Goal: Entertainment & Leisure: Browse casually

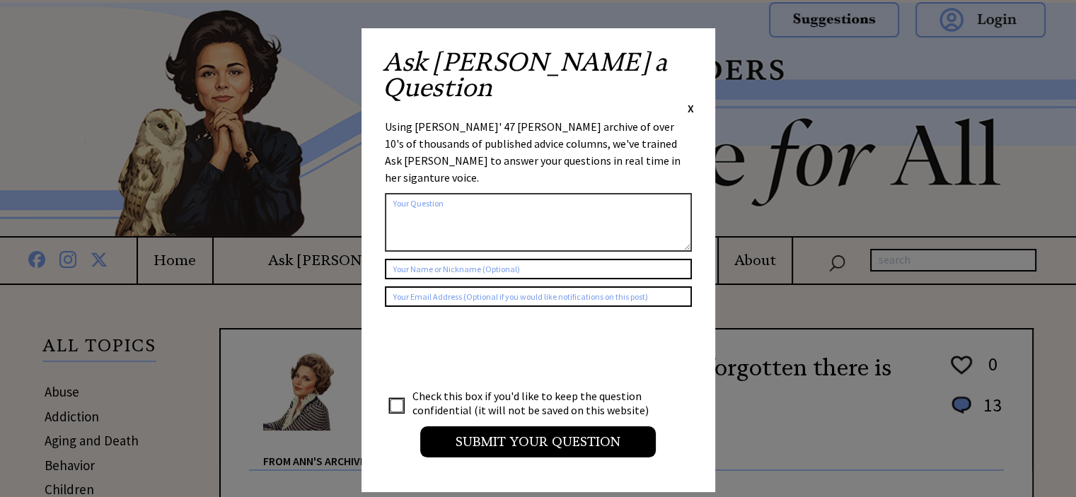
click at [689, 101] on span "X" at bounding box center [691, 108] width 6 height 14
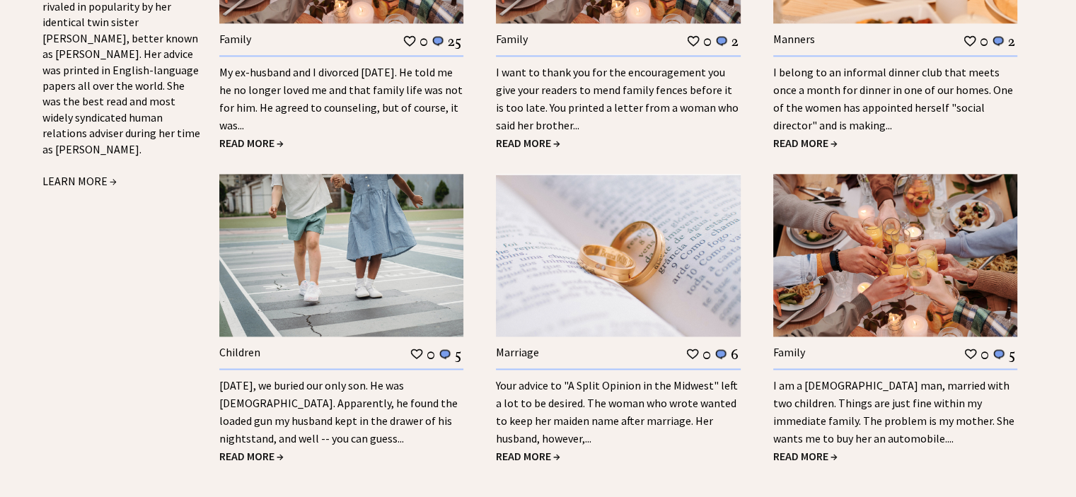
scroll to position [1769, 0]
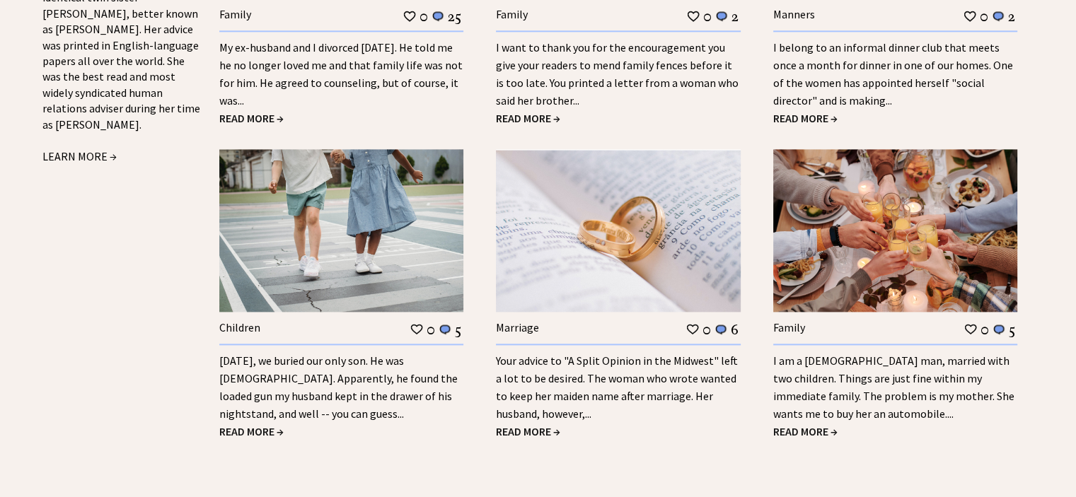
click at [809, 424] on span "READ MORE →" at bounding box center [805, 431] width 64 height 14
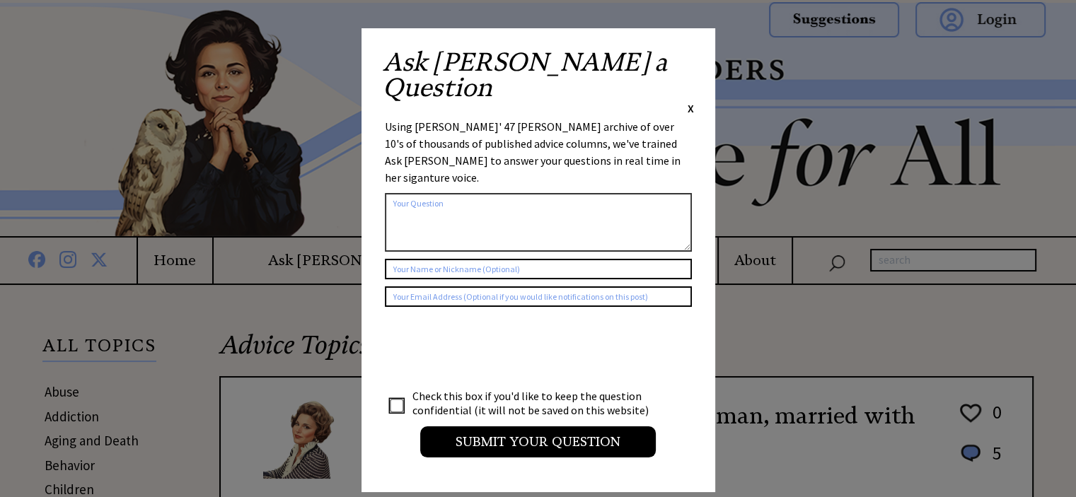
click at [690, 101] on span "X" at bounding box center [691, 108] width 6 height 14
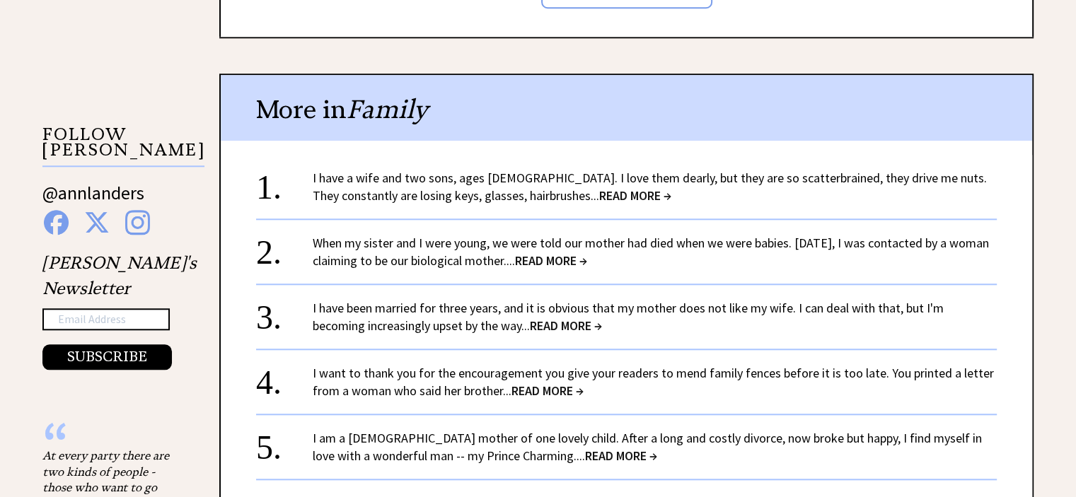
scroll to position [1344, 0]
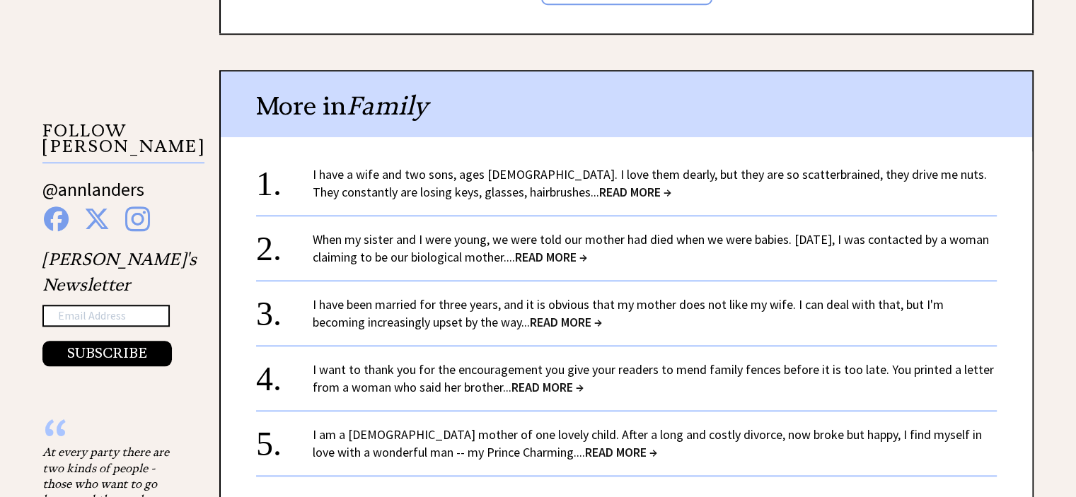
click at [587, 252] on span "READ MORE →" at bounding box center [551, 257] width 72 height 16
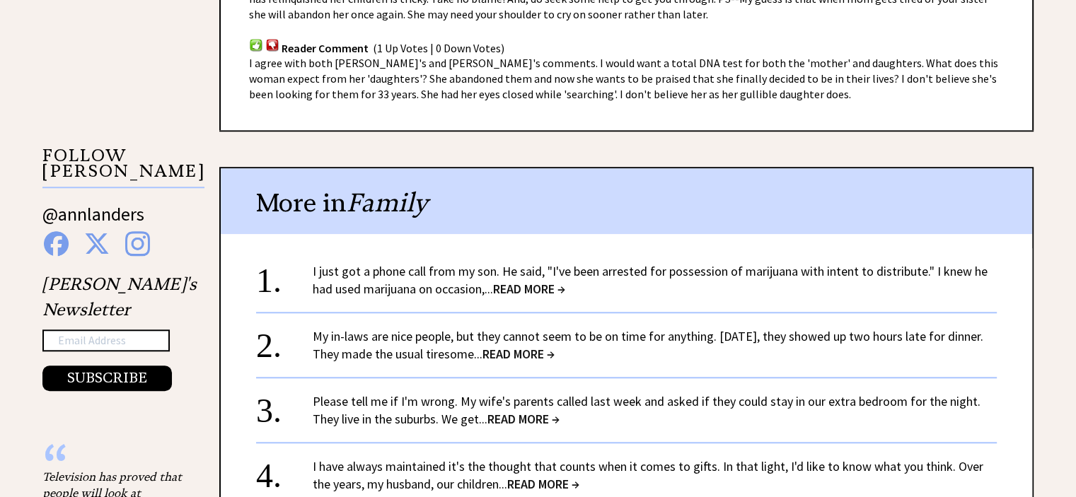
scroll to position [1203, 0]
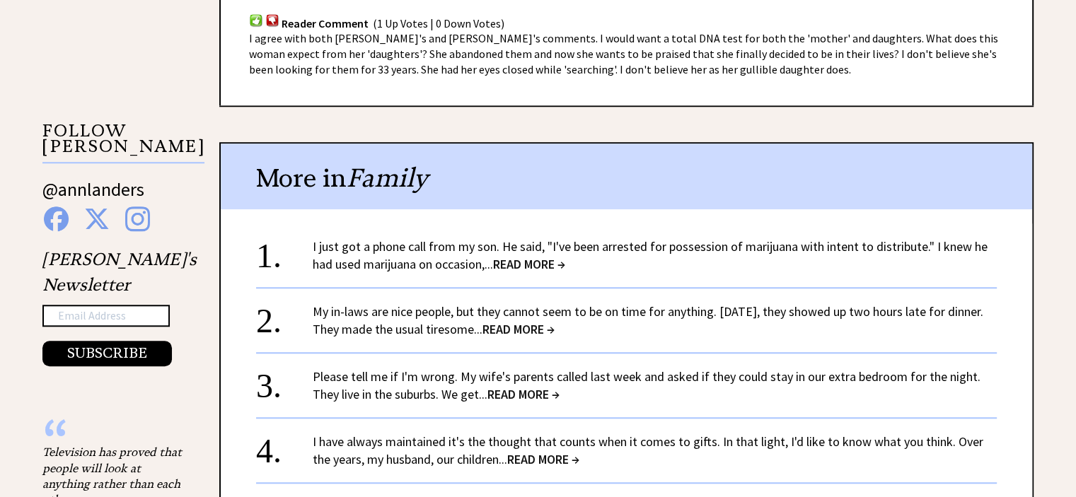
click at [507, 393] on span "READ MORE →" at bounding box center [523, 394] width 72 height 16
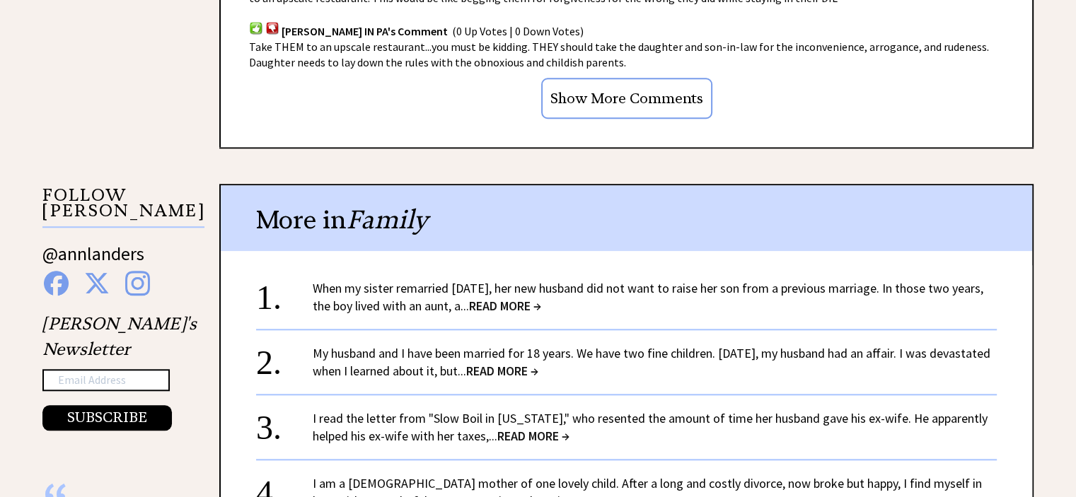
scroll to position [1344, 0]
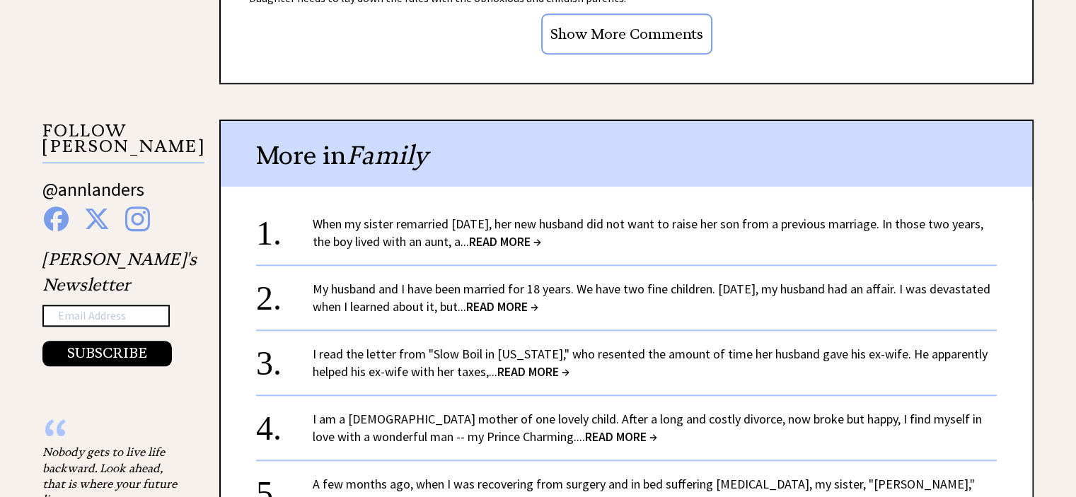
click at [538, 299] on span "READ MORE →" at bounding box center [502, 307] width 72 height 16
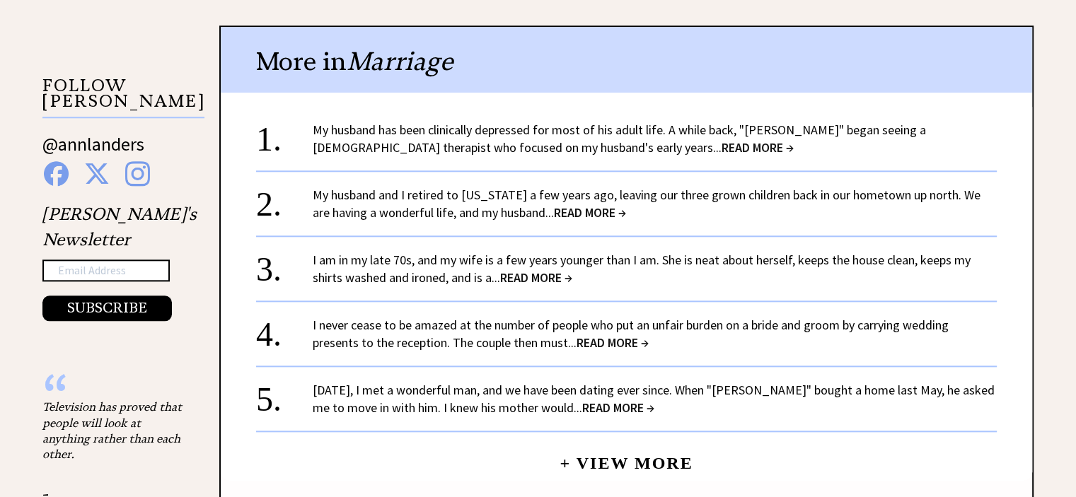
scroll to position [1556, 0]
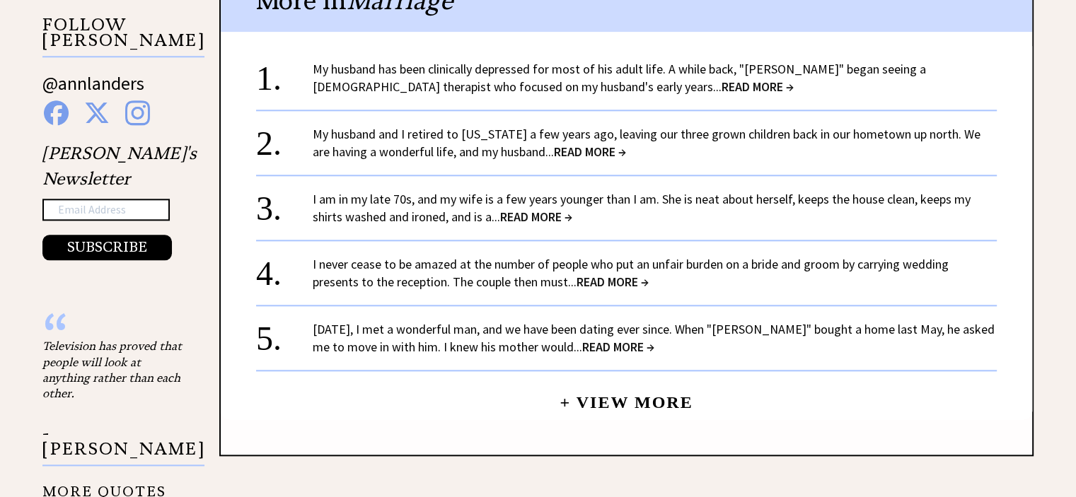
click at [722, 79] on span "READ MORE →" at bounding box center [758, 87] width 72 height 16
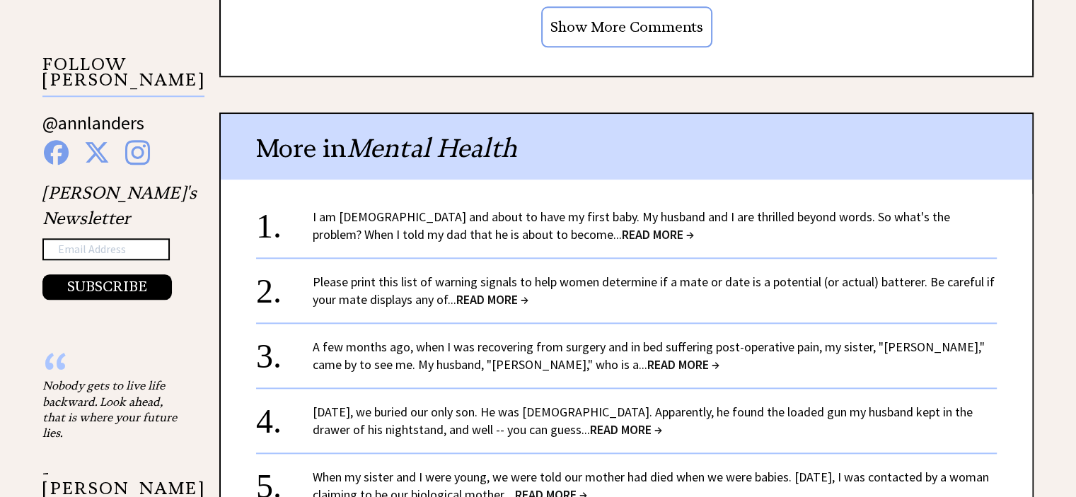
scroll to position [1415, 0]
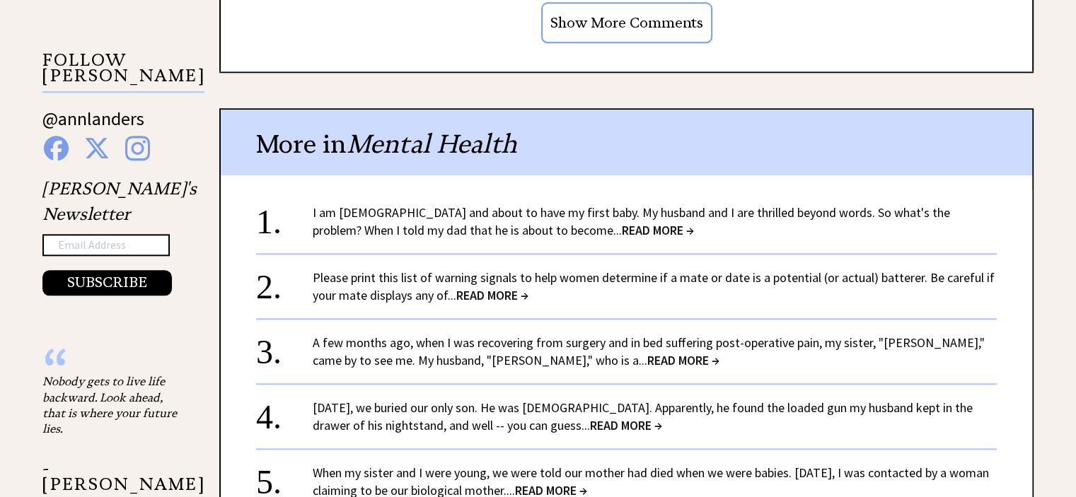
click at [647, 356] on span "READ MORE →" at bounding box center [683, 360] width 72 height 16
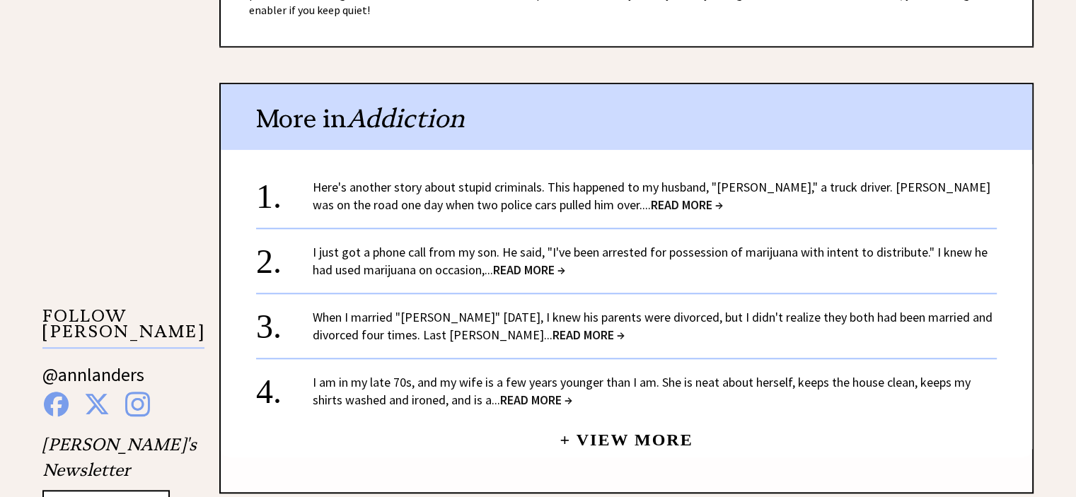
scroll to position [1203, 0]
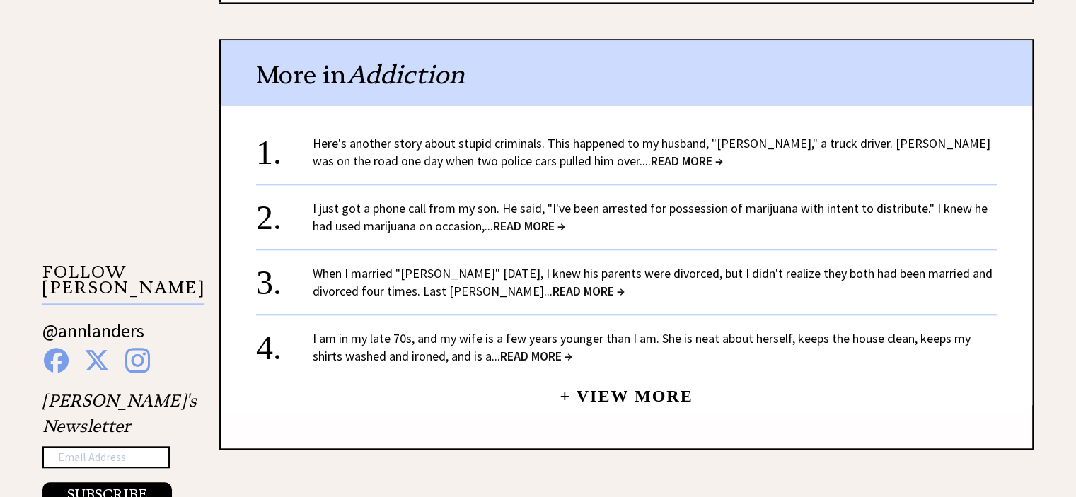
click at [651, 158] on span "READ MORE →" at bounding box center [687, 161] width 72 height 16
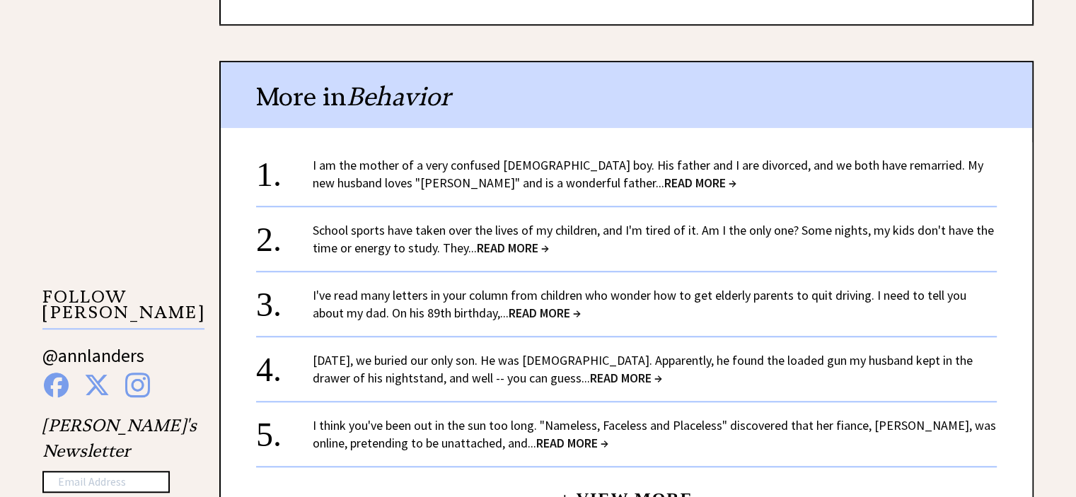
scroll to position [1061, 0]
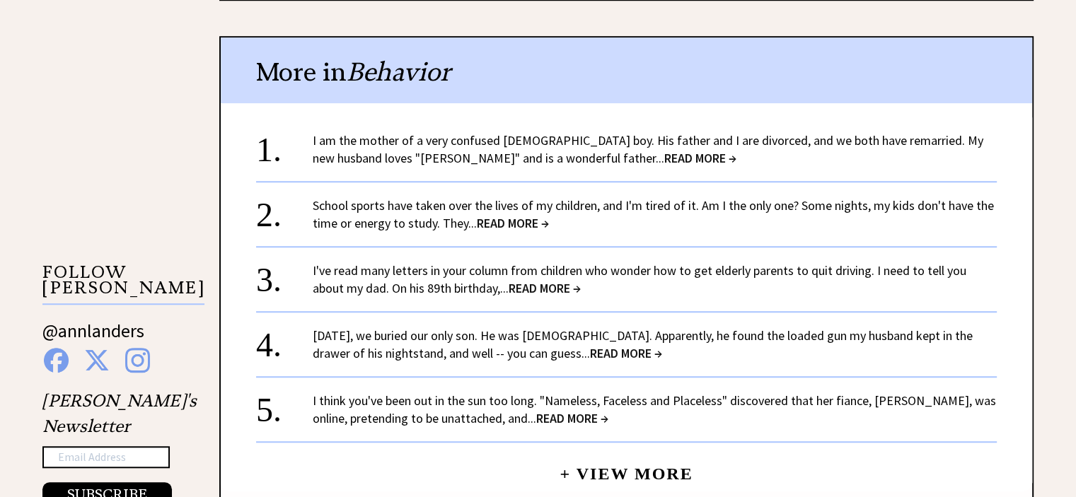
click at [515, 280] on span "READ MORE →" at bounding box center [545, 288] width 72 height 16
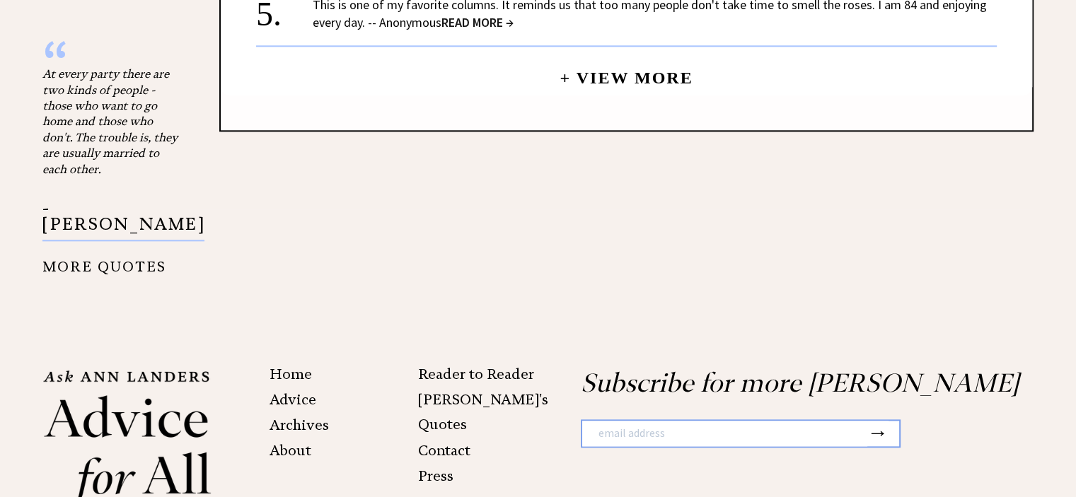
scroll to position [1769, 0]
